Goal: Task Accomplishment & Management: Manage account settings

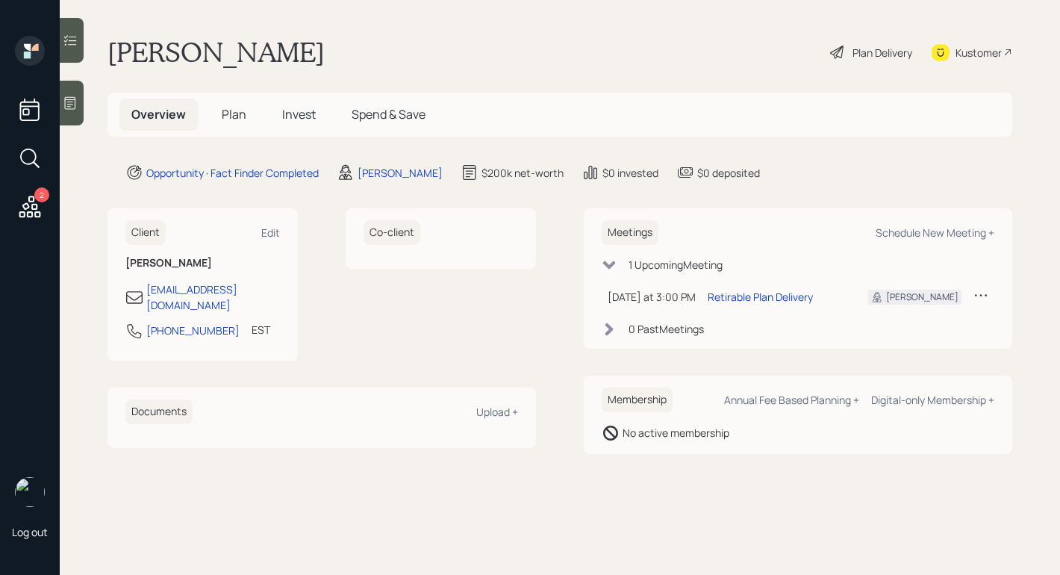
click at [234, 115] on span "Plan" at bounding box center [234, 114] width 25 height 16
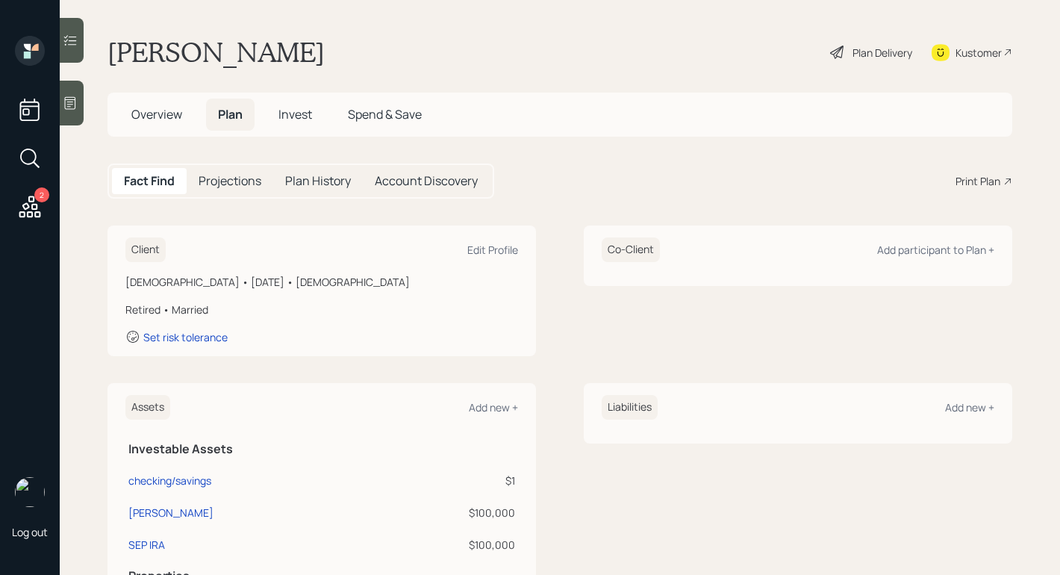
click at [287, 106] on span "Invest" at bounding box center [295, 114] width 34 height 16
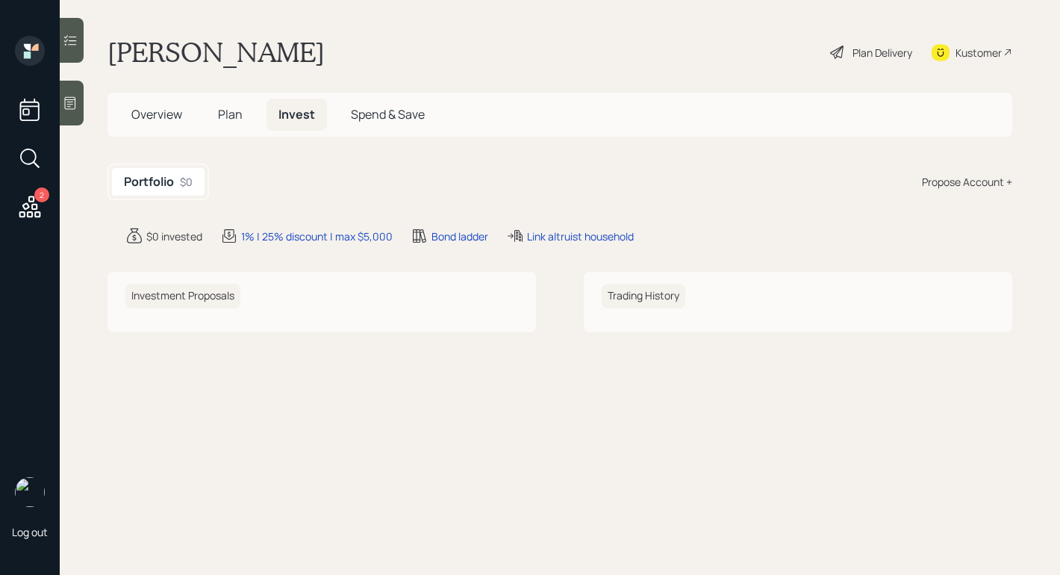
click at [239, 121] on span "Plan" at bounding box center [230, 114] width 25 height 16
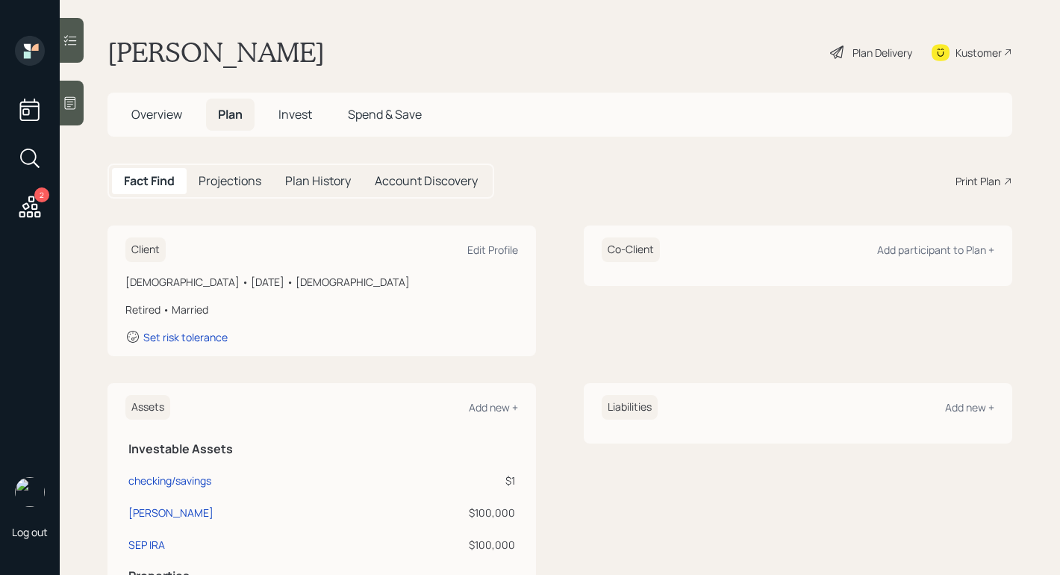
click at [166, 116] on span "Overview" at bounding box center [156, 114] width 51 height 16
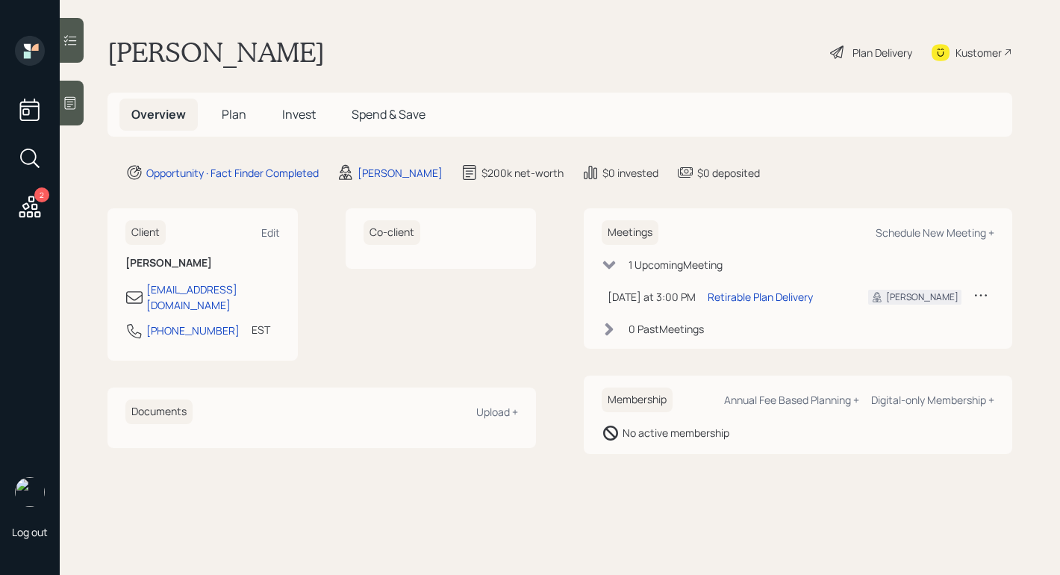
click at [878, 50] on div "Plan Delivery" at bounding box center [882, 53] width 60 height 16
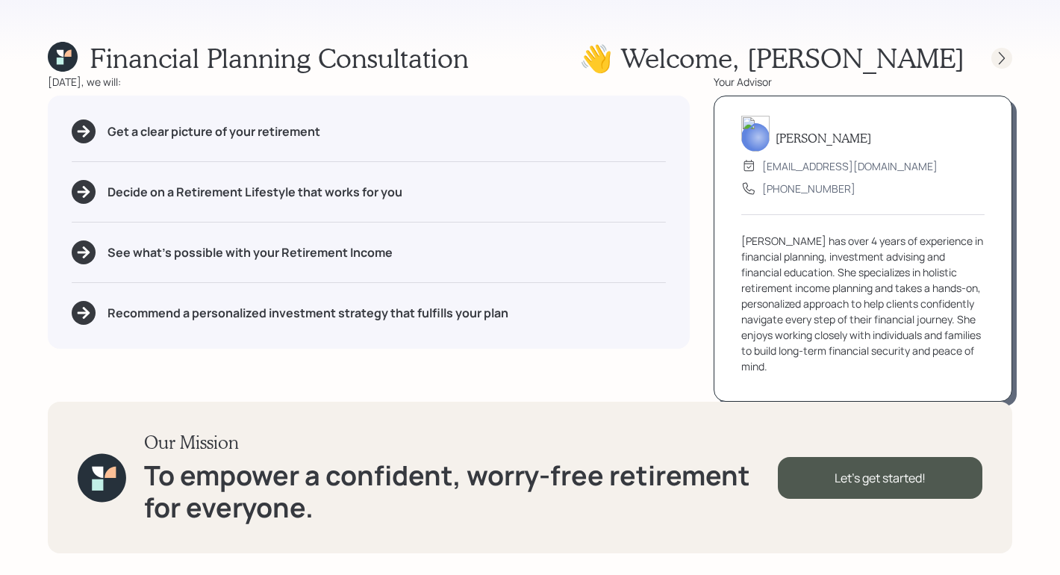
click at [1003, 54] on icon at bounding box center [1001, 58] width 15 height 15
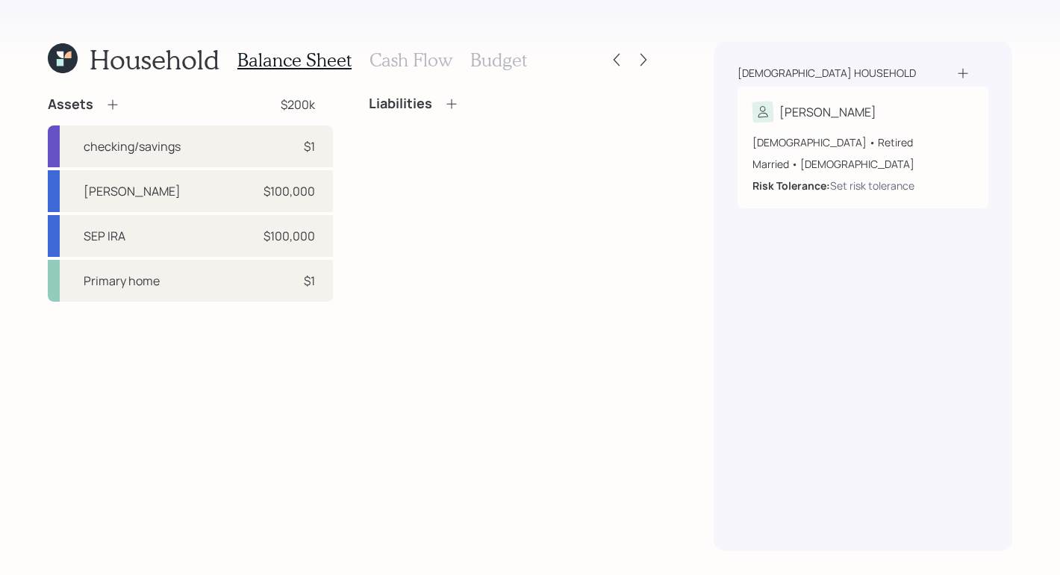
click at [564, 228] on div "Liabilities" at bounding box center [511, 199] width 285 height 206
